Goal: Information Seeking & Learning: Learn about a topic

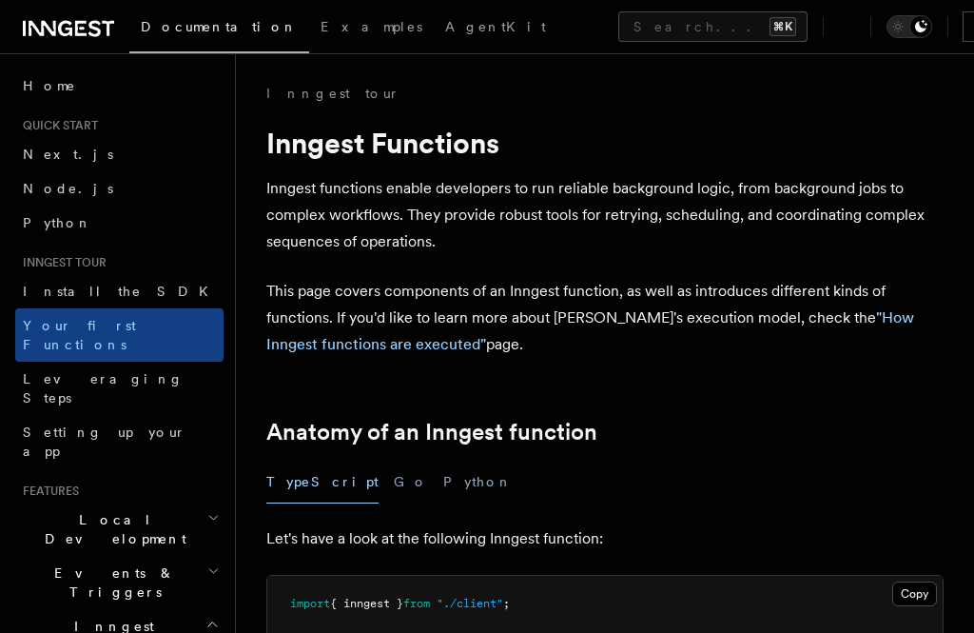
click at [321, 20] on span "Examples" at bounding box center [372, 26] width 102 height 15
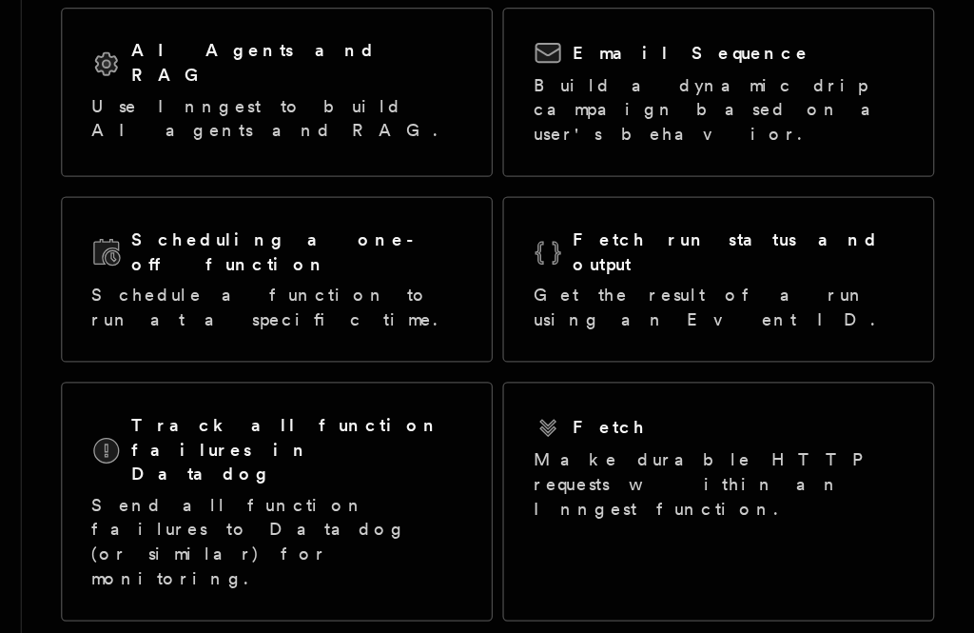
scroll to position [113, 0]
click at [321, 270] on h2 "Scheduling a one-off function" at bounding box center [449, 289] width 257 height 38
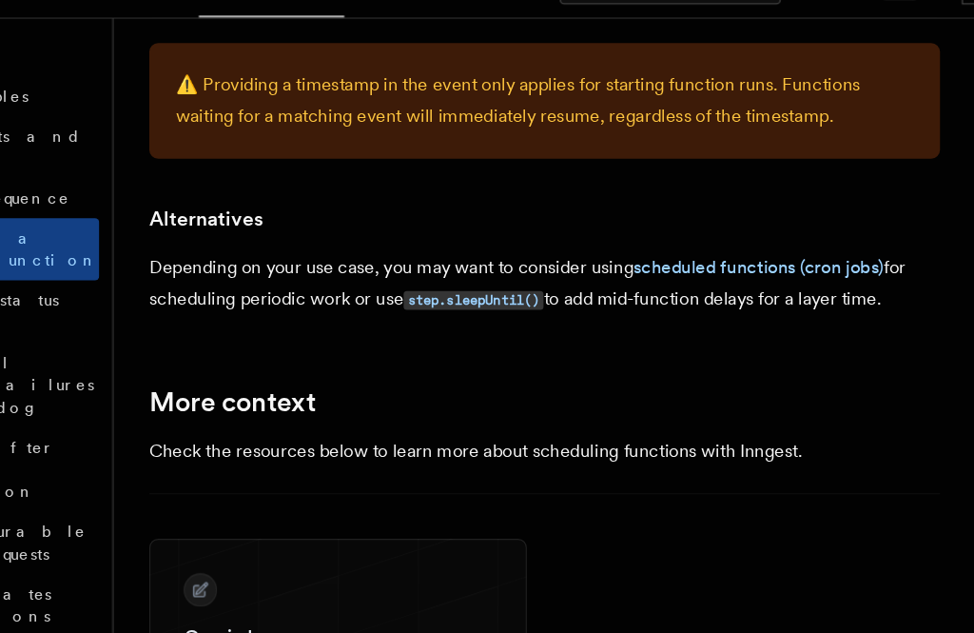
scroll to position [1249, 0]
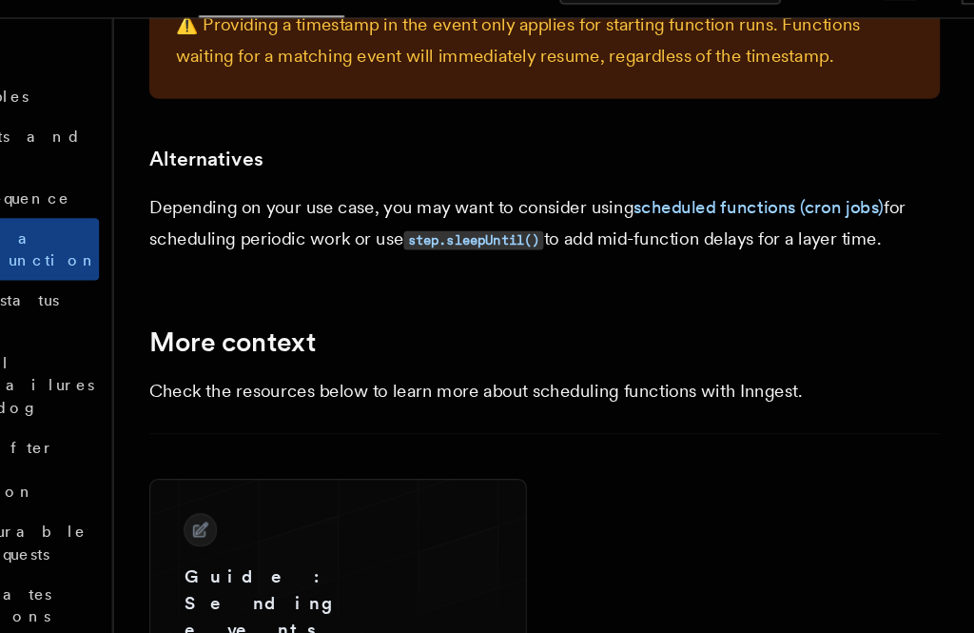
click at [681, 206] on link "scheduled functions (cron jobs)" at bounding box center [788, 215] width 214 height 18
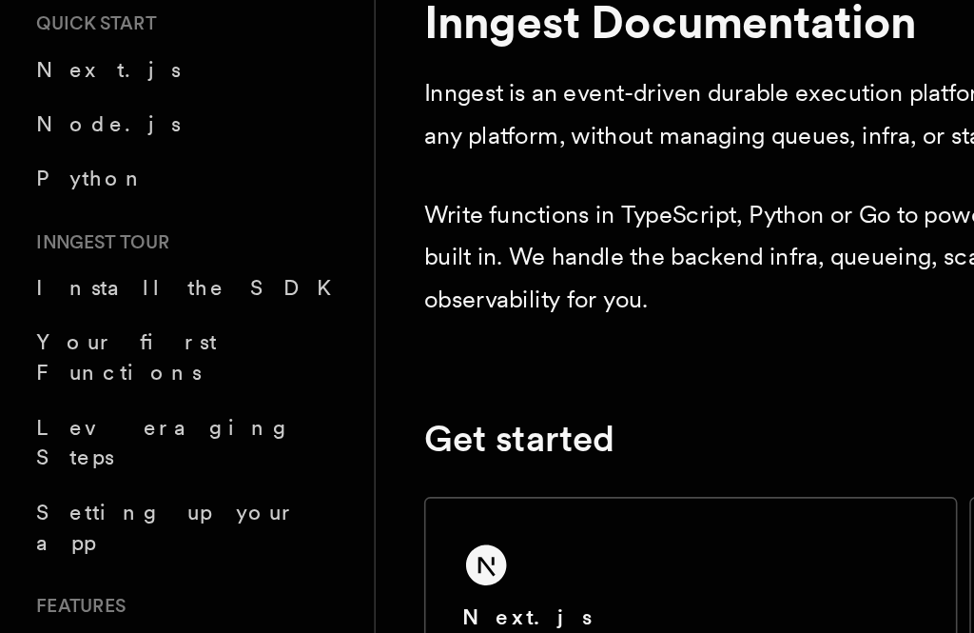
click at [107, 318] on span "Your first Functions" at bounding box center [79, 335] width 113 height 34
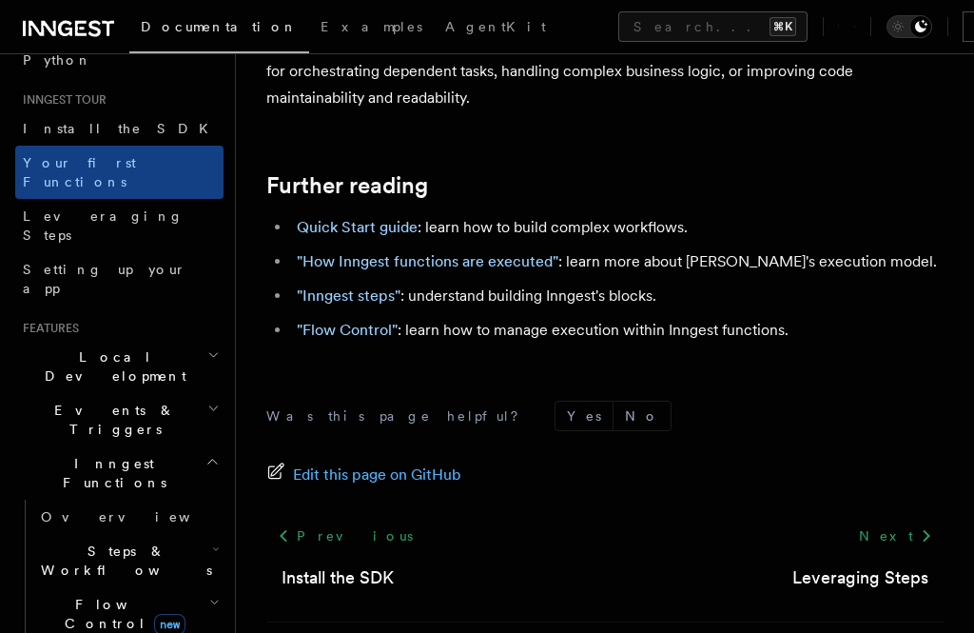
scroll to position [187, 0]
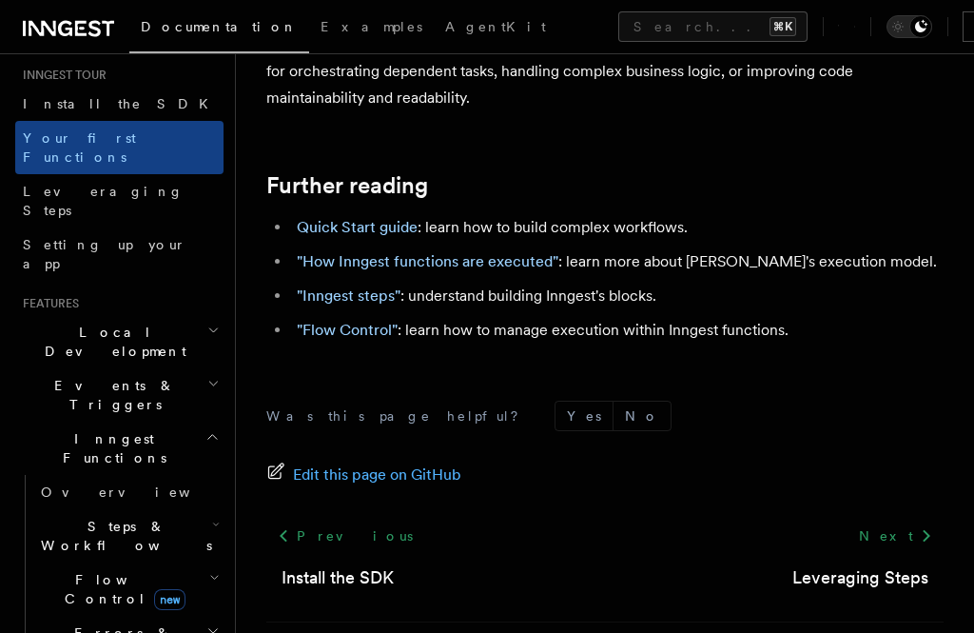
click at [182, 315] on h2 "Local Development" at bounding box center [119, 341] width 208 height 53
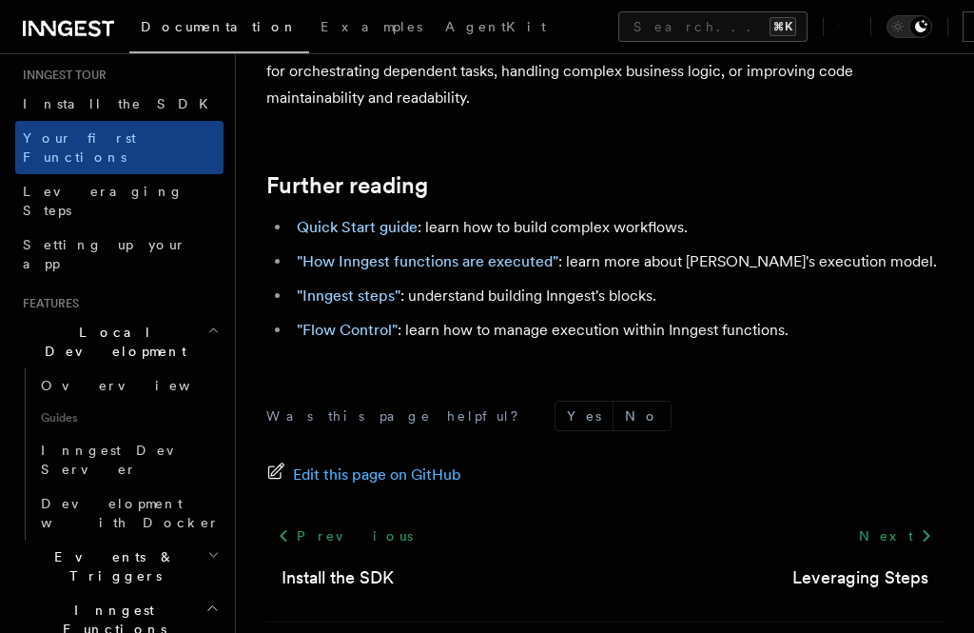
click at [223, 315] on h2 "Local Development" at bounding box center [119, 341] width 208 height 53
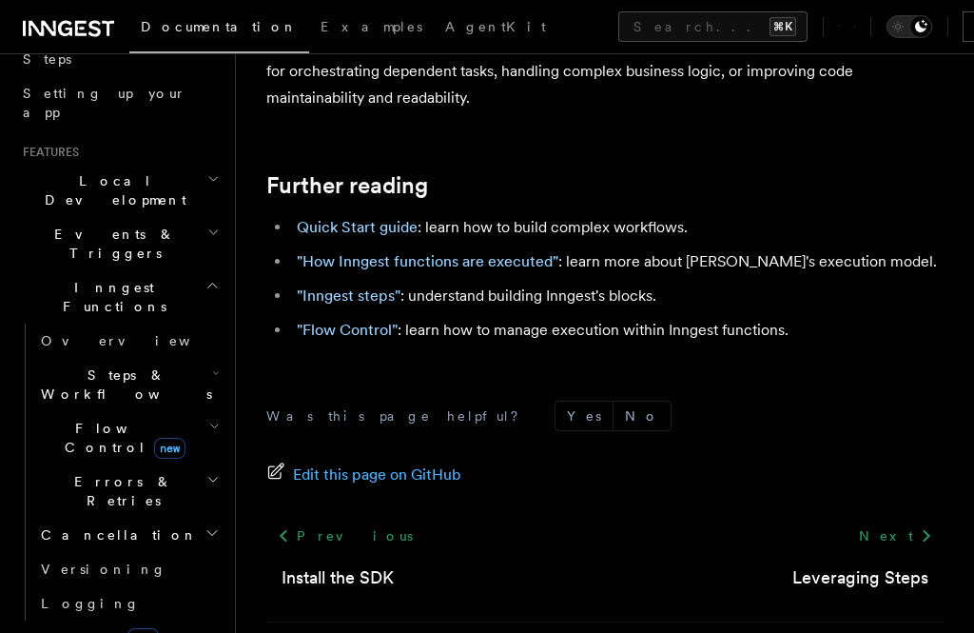
scroll to position [342, 0]
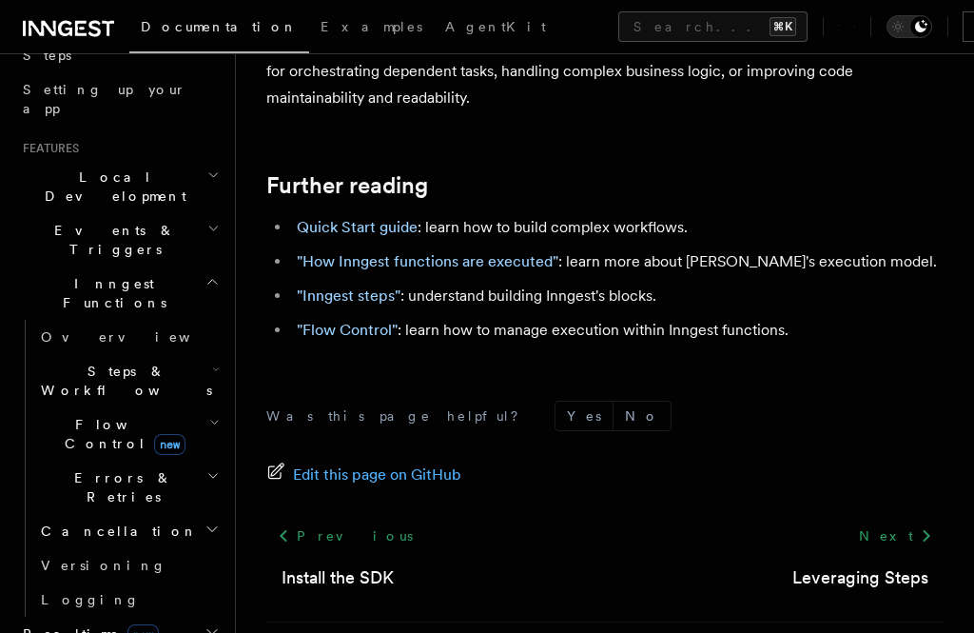
click at [221, 354] on h2 "Steps & Workflows" at bounding box center [128, 380] width 190 height 53
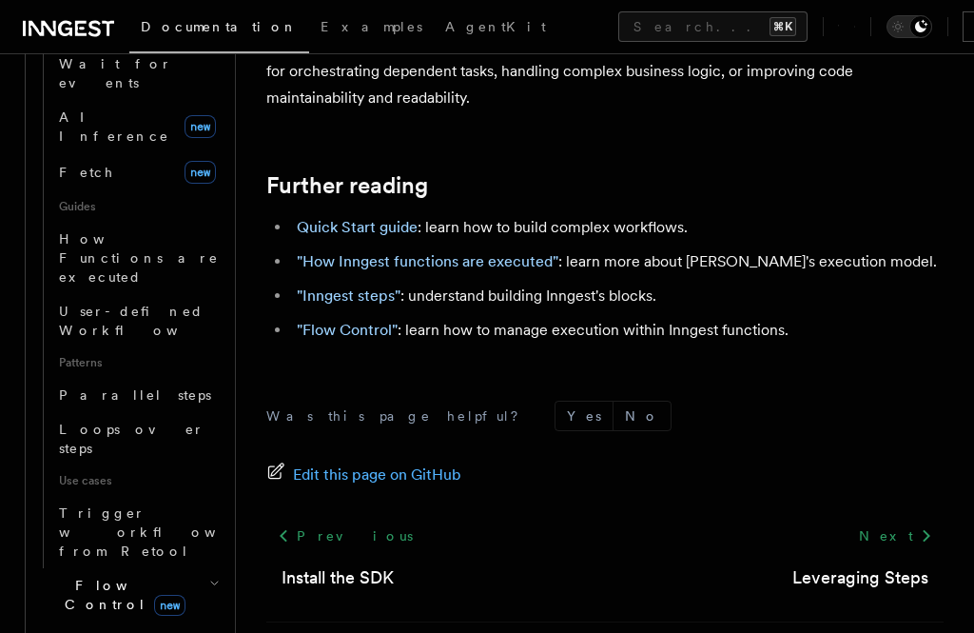
scroll to position [830, 0]
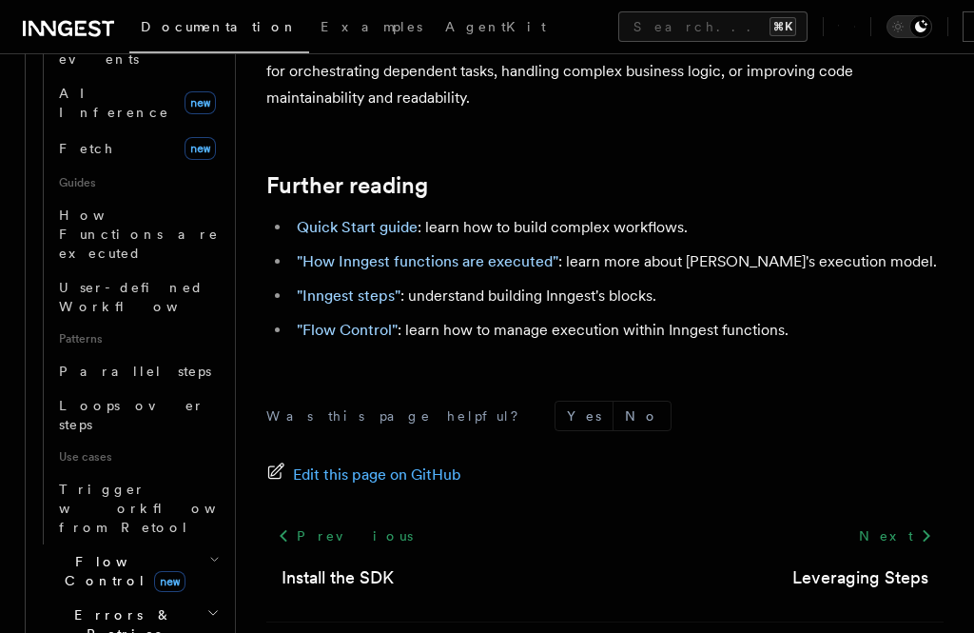
click at [211, 472] on link "Trigger workflows from Retool" at bounding box center [137, 508] width 172 height 72
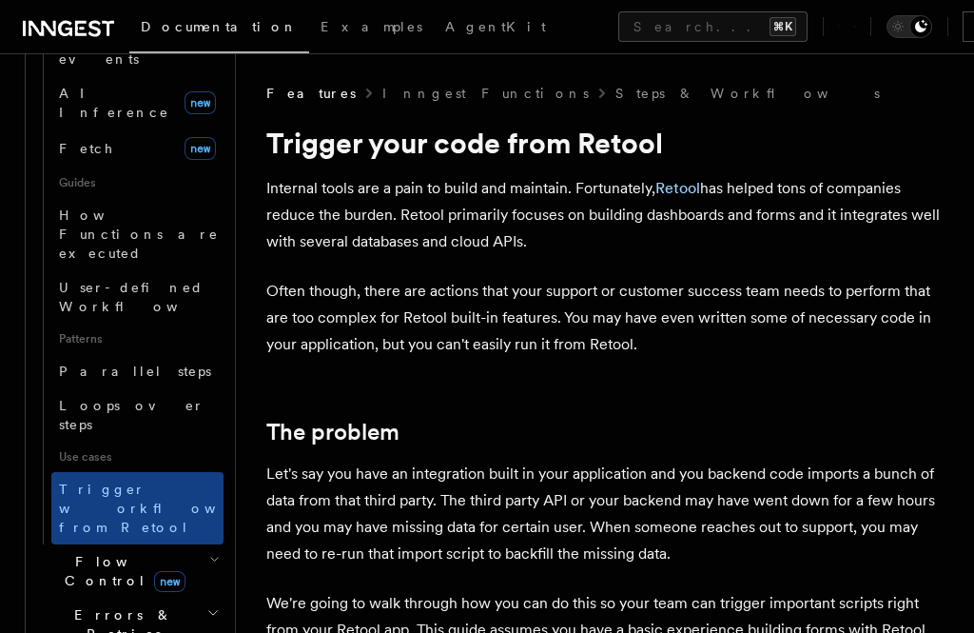
click at [217, 552] on icon "button" at bounding box center [214, 559] width 10 height 15
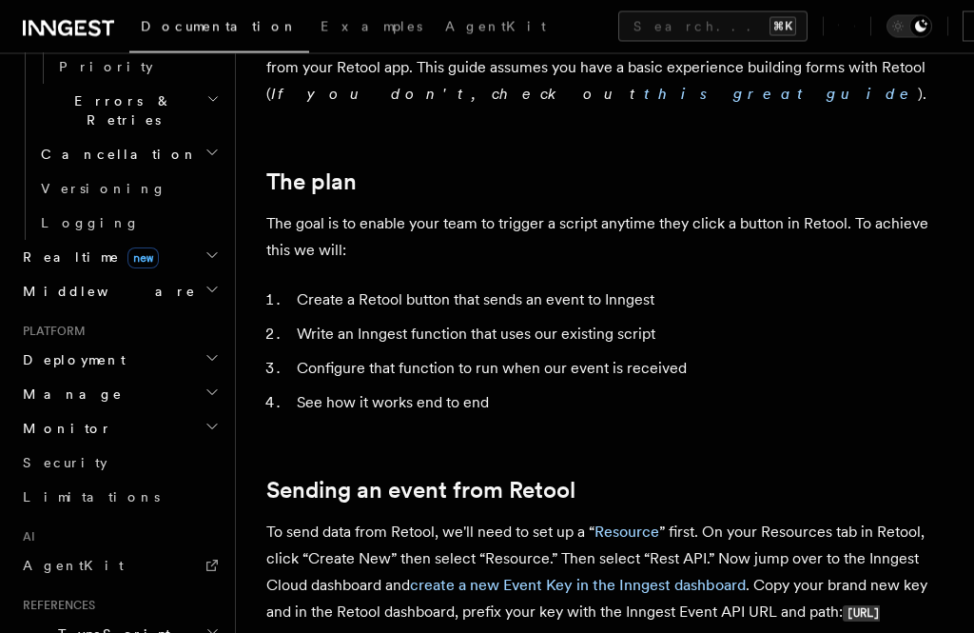
scroll to position [565, 0]
